Goal: Task Accomplishment & Management: Complete application form

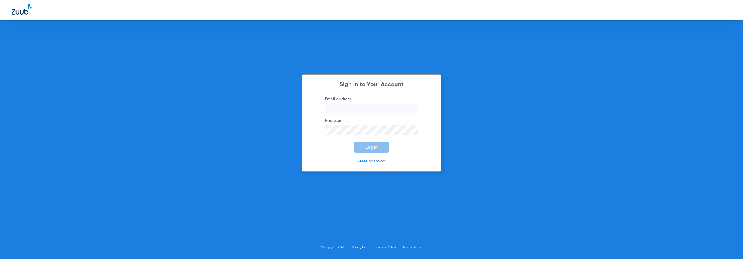
type input "[EMAIL_ADDRESS][DOMAIN_NAME]"
click at [377, 146] on span "Log In" at bounding box center [371, 147] width 12 height 5
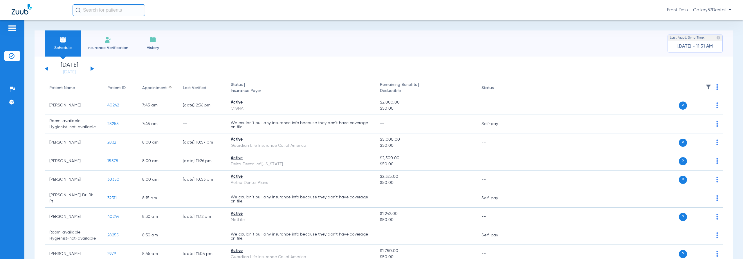
click at [119, 43] on li "Insurance Verification" at bounding box center [108, 43] width 54 height 26
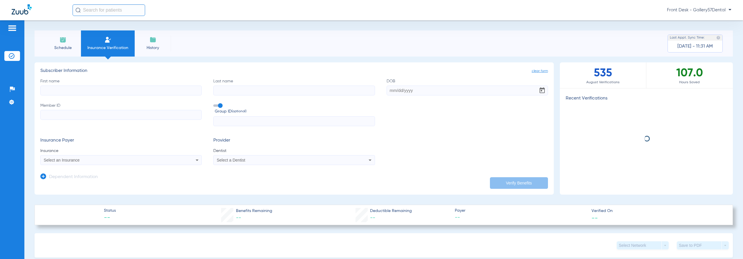
click at [186, 93] on input "First name" at bounding box center [120, 91] width 161 height 10
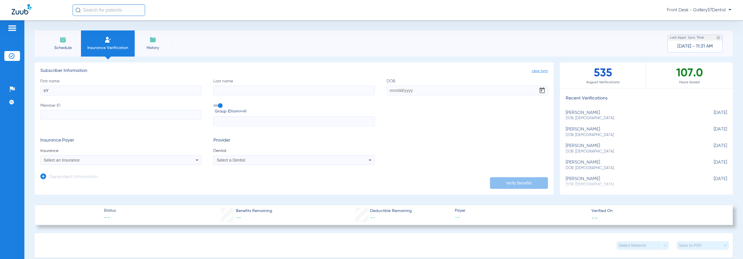
type input "s"
type input "[GEOGRAPHIC_DATA]"
click at [320, 92] on input "Last name" at bounding box center [293, 91] width 161 height 10
type input "[PERSON_NAME]"
click at [92, 79] on label "First name [GEOGRAPHIC_DATA]" at bounding box center [120, 86] width 161 height 17
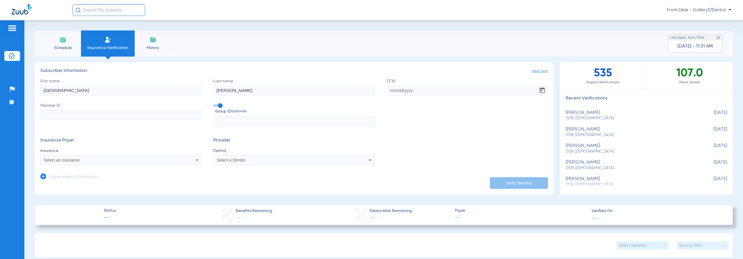
click at [92, 86] on input "[GEOGRAPHIC_DATA]" at bounding box center [120, 91] width 161 height 10
click at [297, 93] on input "[PERSON_NAME]" at bounding box center [293, 91] width 161 height 10
drag, startPoint x: 151, startPoint y: 87, endPoint x: 48, endPoint y: 95, distance: 103.9
click at [48, 95] on input "[GEOGRAPHIC_DATA]" at bounding box center [120, 91] width 161 height 10
type input "S"
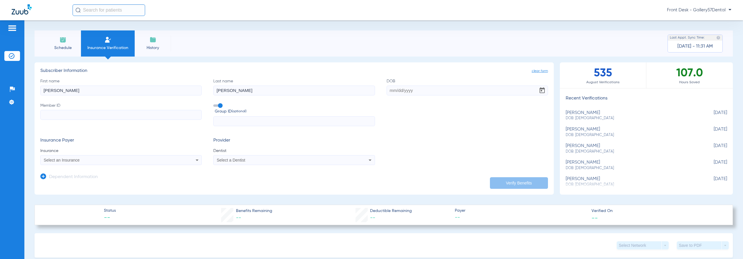
type input "[PERSON_NAME]"
drag, startPoint x: 289, startPoint y: 93, endPoint x: 158, endPoint y: 94, distance: 130.6
click at [158, 94] on div "First name [PERSON_NAME] Last name [PERSON_NAME] DOB Member ID Group ID (option…" at bounding box center [293, 102] width 507 height 48
drag, startPoint x: 157, startPoint y: 94, endPoint x: 59, endPoint y: 92, distance: 97.5
click at [59, 92] on input "[PERSON_NAME]" at bounding box center [120, 91] width 161 height 10
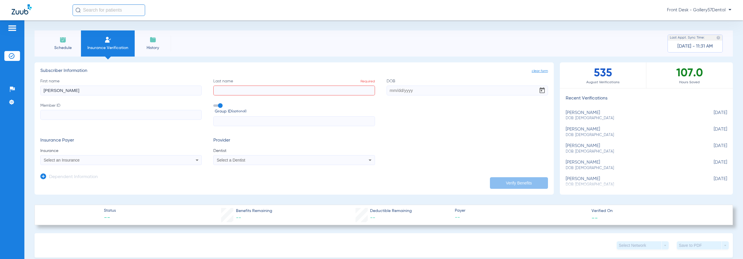
type input "[PERSON_NAME]"
click at [230, 88] on input "Last name Required" at bounding box center [293, 91] width 161 height 10
paste input "[PERSON_NAME]"
click at [128, 119] on input "Member ID" at bounding box center [120, 115] width 161 height 10
click at [227, 91] on input "[PERSON_NAME]" at bounding box center [293, 91] width 161 height 10
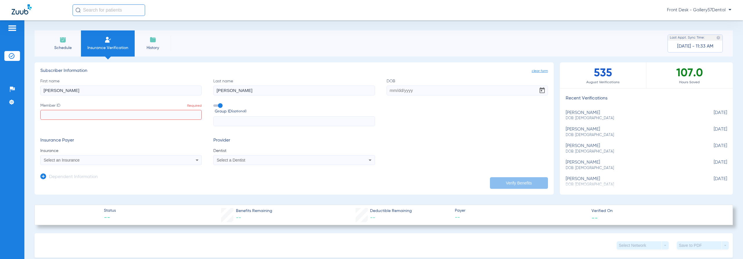
click at [176, 111] on input "Member ID Required" at bounding box center [120, 115] width 161 height 10
click at [232, 90] on input "[PERSON_NAME]" at bounding box center [293, 91] width 161 height 10
click at [231, 90] on input "[PERSON_NAME]" at bounding box center [293, 91] width 161 height 10
click at [231, 91] on input "[PERSON_NAME]" at bounding box center [293, 91] width 161 height 10
click at [229, 90] on input "[PERSON_NAME]" at bounding box center [293, 91] width 161 height 10
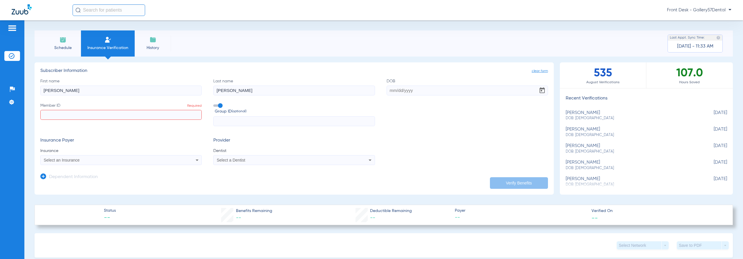
type input "[PERSON_NAME]"
click at [188, 114] on input "Member ID Required" at bounding box center [120, 115] width 161 height 10
